Goal: Share content

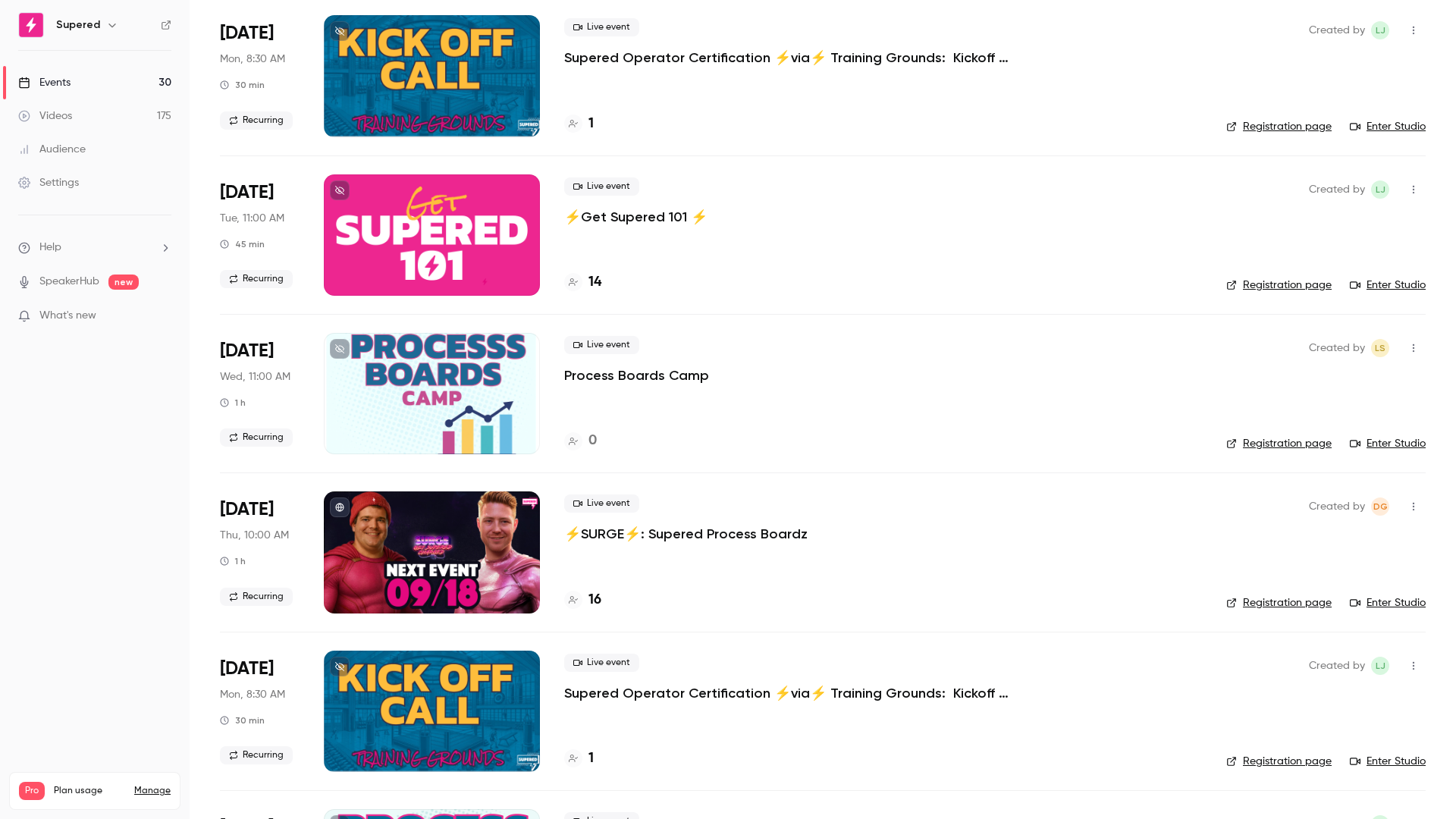
scroll to position [318, 0]
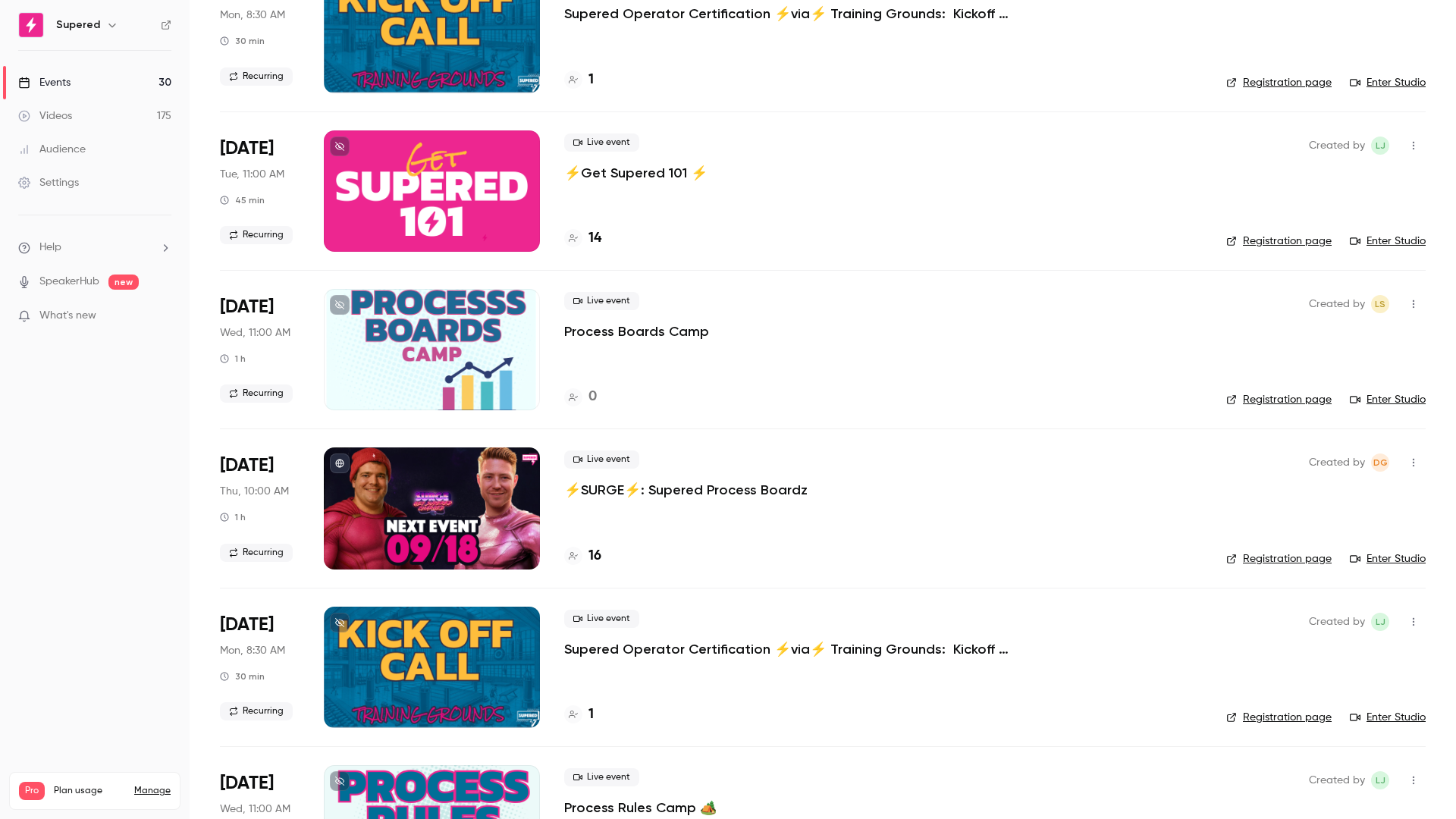
click at [712, 493] on p "⚡️SURGE⚡️: Supered Process Boardz" at bounding box center [685, 490] width 243 height 18
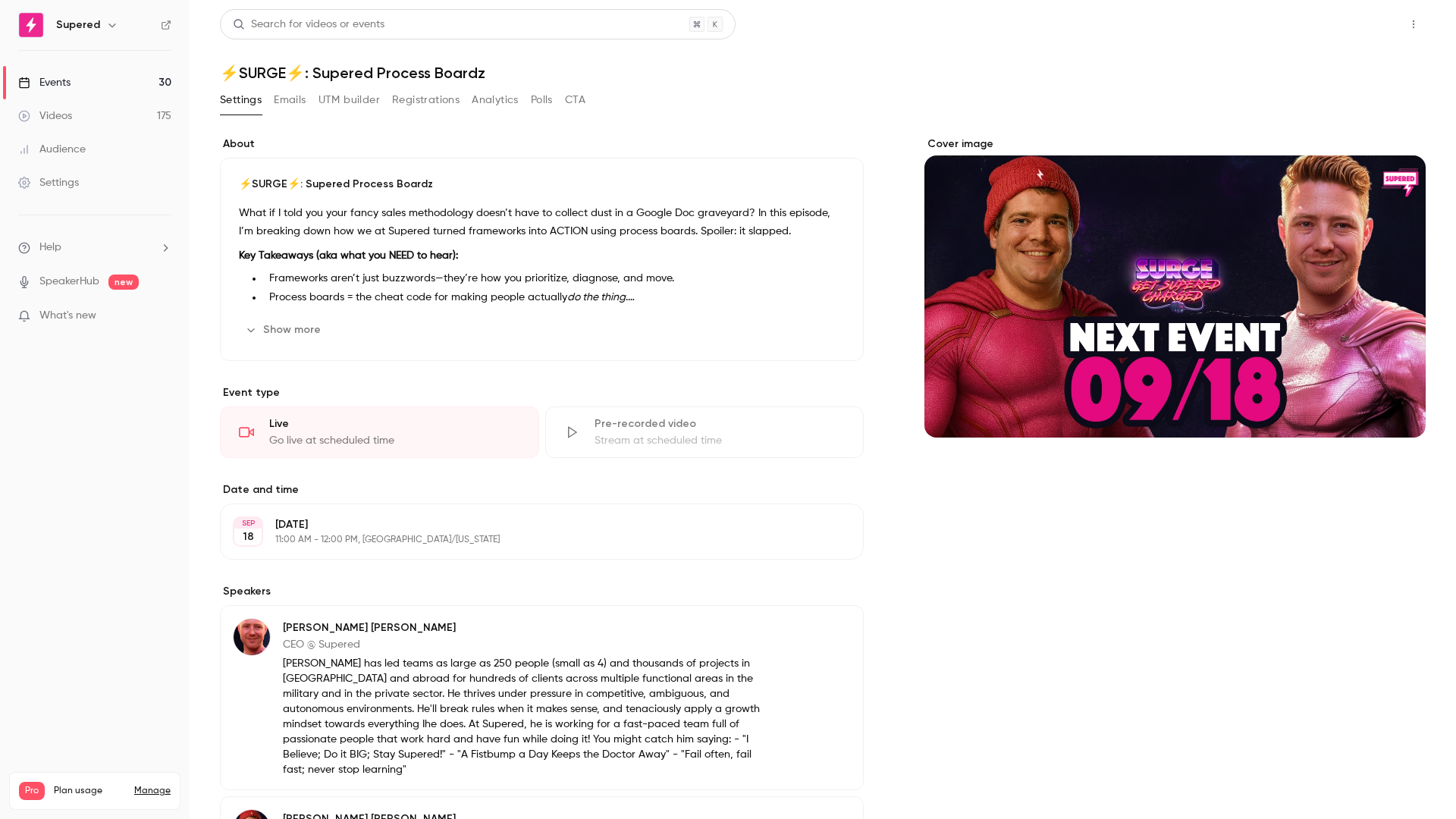
click at [1334, 21] on button "Share" at bounding box center [1359, 24] width 60 height 31
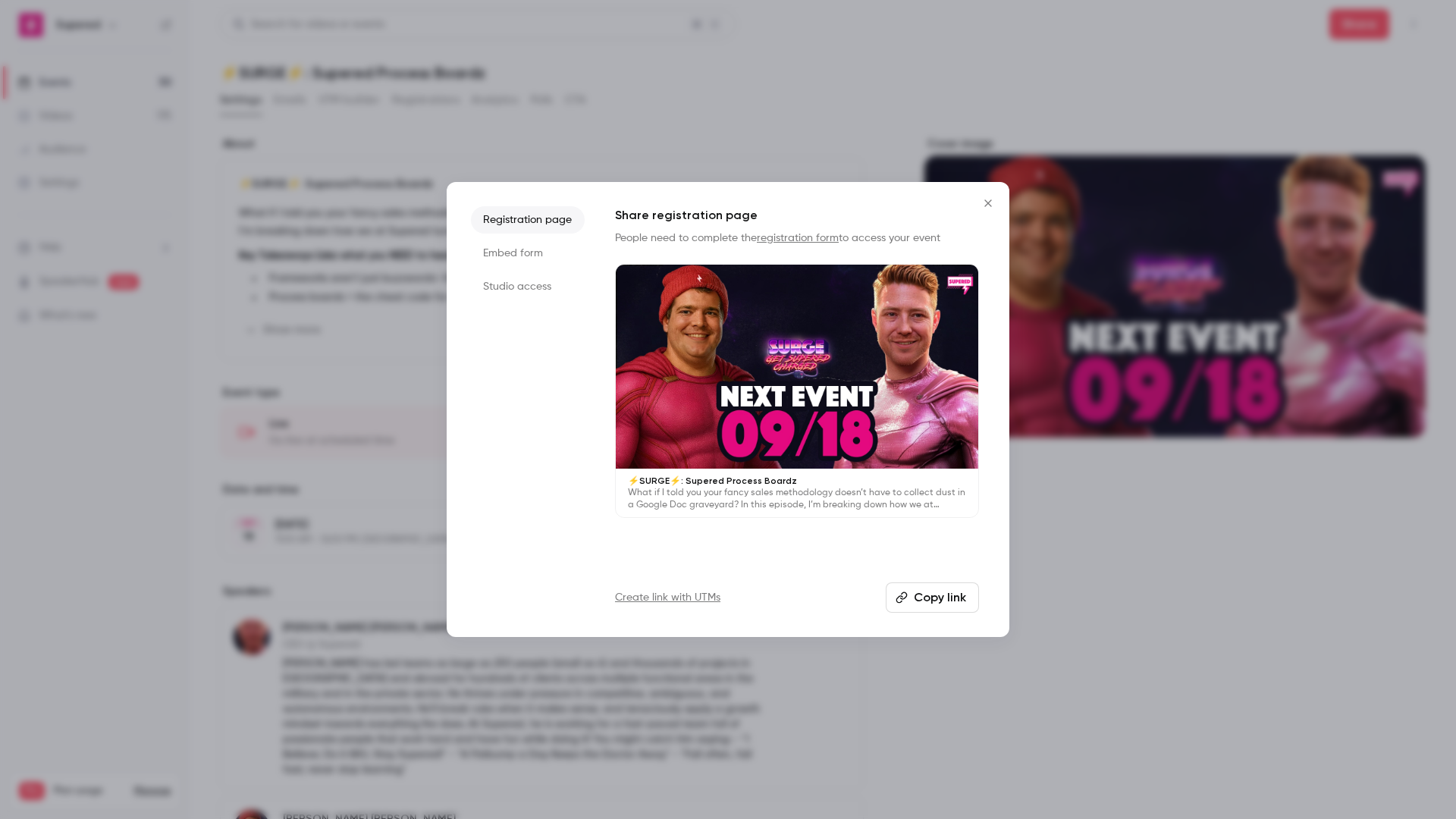
click at [916, 601] on button "Copy link" at bounding box center [932, 598] width 93 height 31
